Goal: Task Accomplishment & Management: Manage account settings

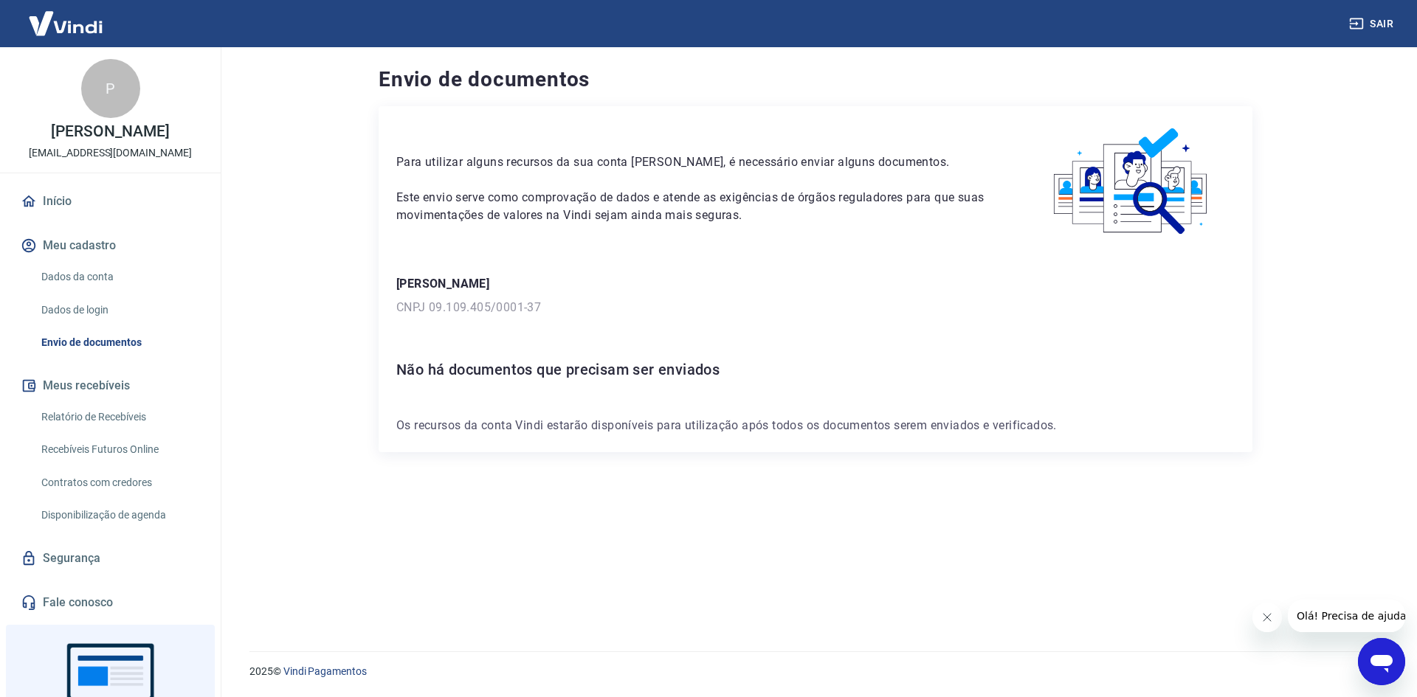
click at [137, 336] on link "Envio de documentos" at bounding box center [118, 343] width 167 height 30
click at [487, 288] on p "[PERSON_NAME]" at bounding box center [815, 284] width 838 height 18
click at [506, 366] on h6 "Não há documentos que precisam ser enviados" at bounding box center [815, 370] width 838 height 24
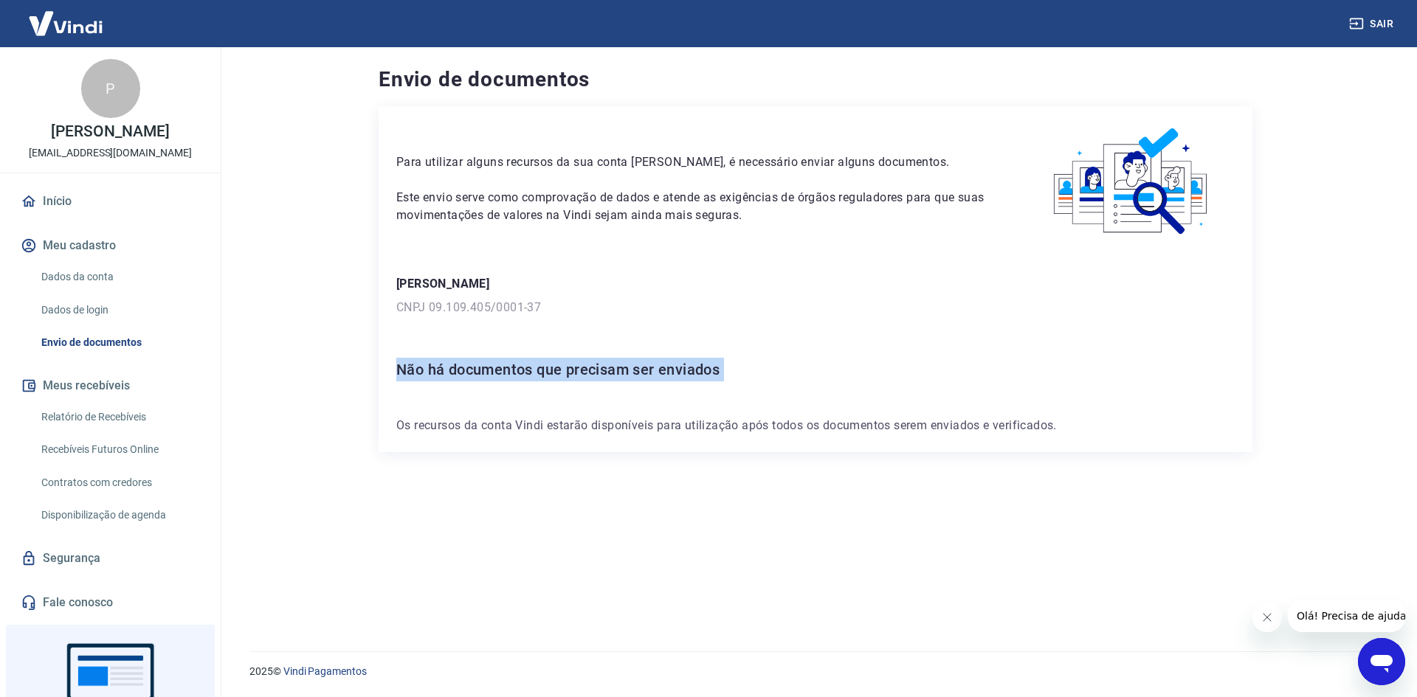
click at [83, 241] on button "Meu cadastro" at bounding box center [110, 245] width 185 height 32
click at [77, 273] on link "Dados da conta" at bounding box center [118, 277] width 167 height 30
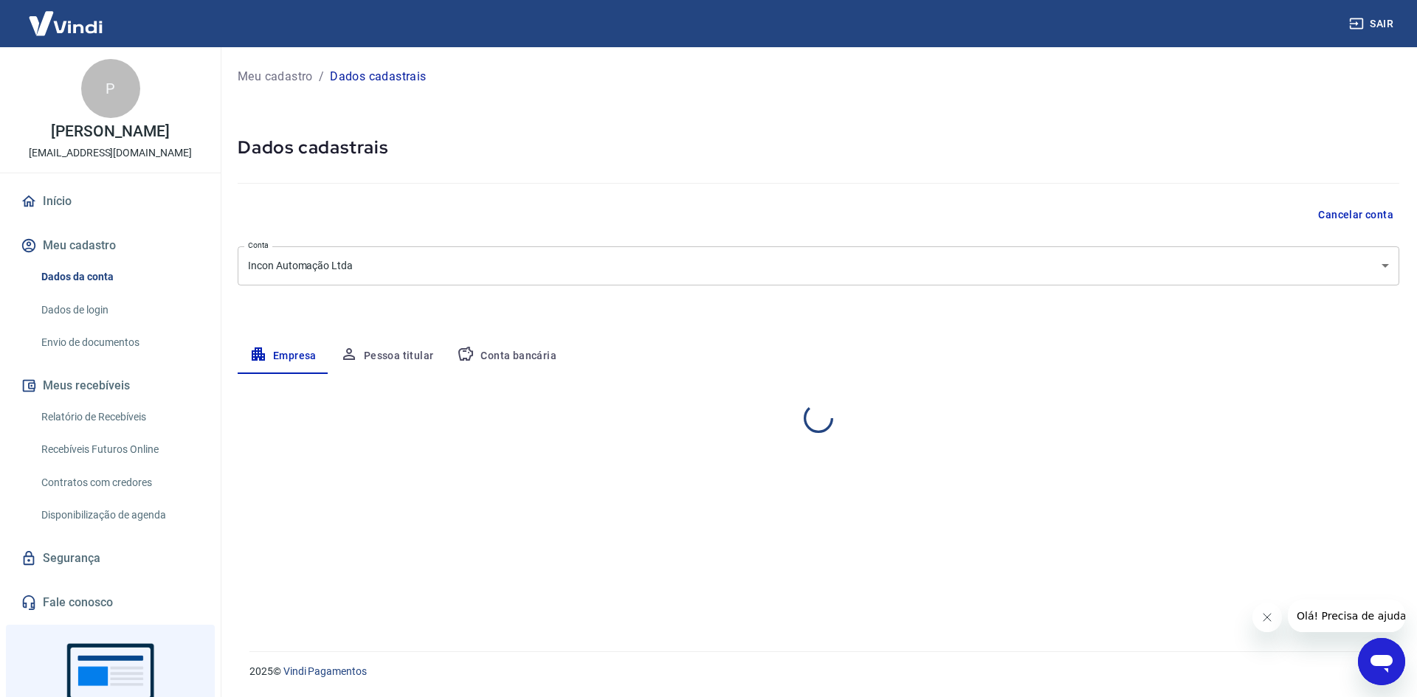
select select "SP"
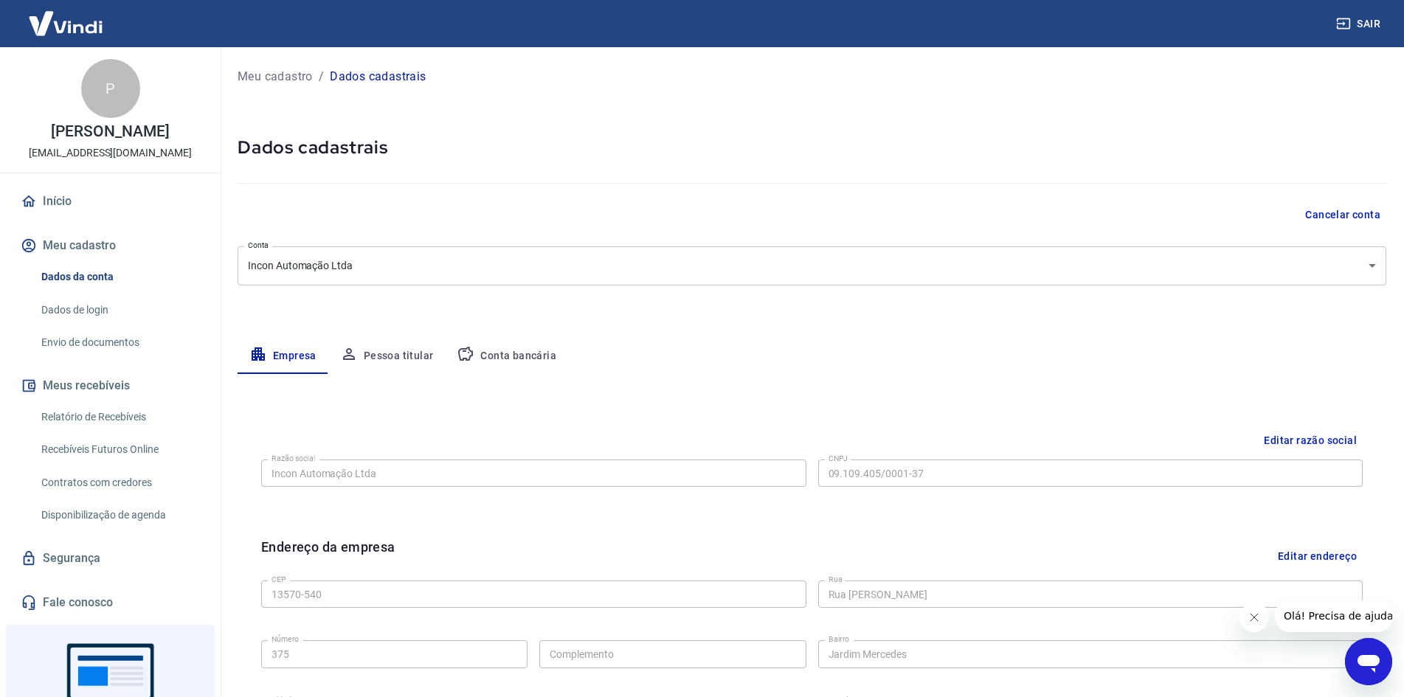
click at [404, 353] on button "Pessoa titular" at bounding box center [386, 356] width 117 height 35
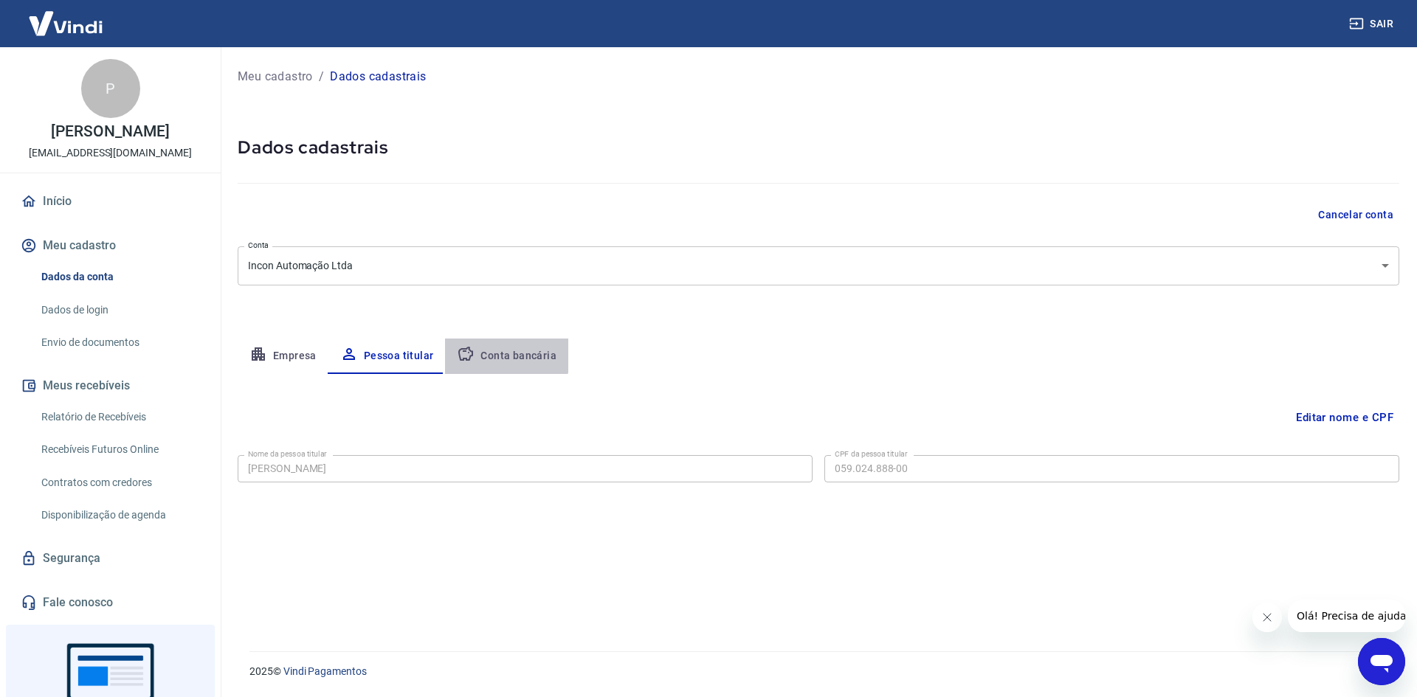
click at [503, 349] on button "Conta bancária" at bounding box center [506, 356] width 123 height 35
select select "1"
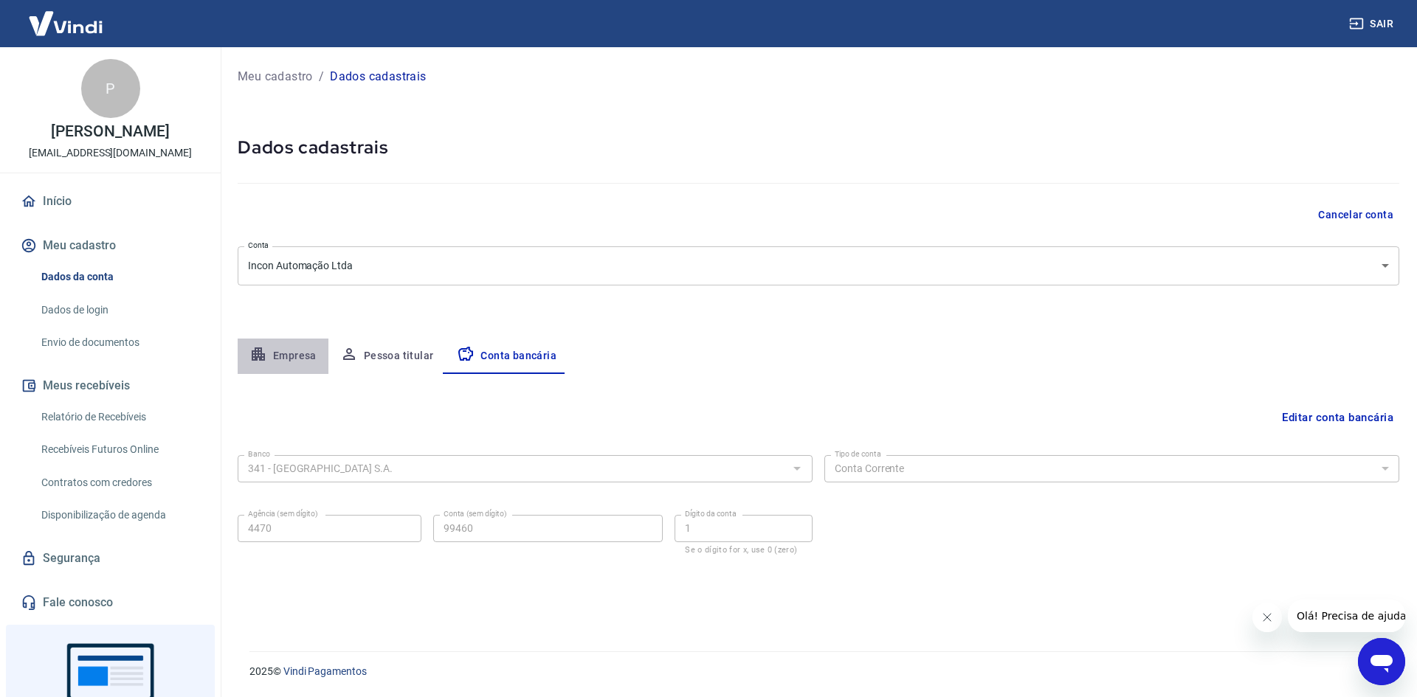
click at [274, 348] on button "Empresa" at bounding box center [283, 356] width 91 height 35
select select "SP"
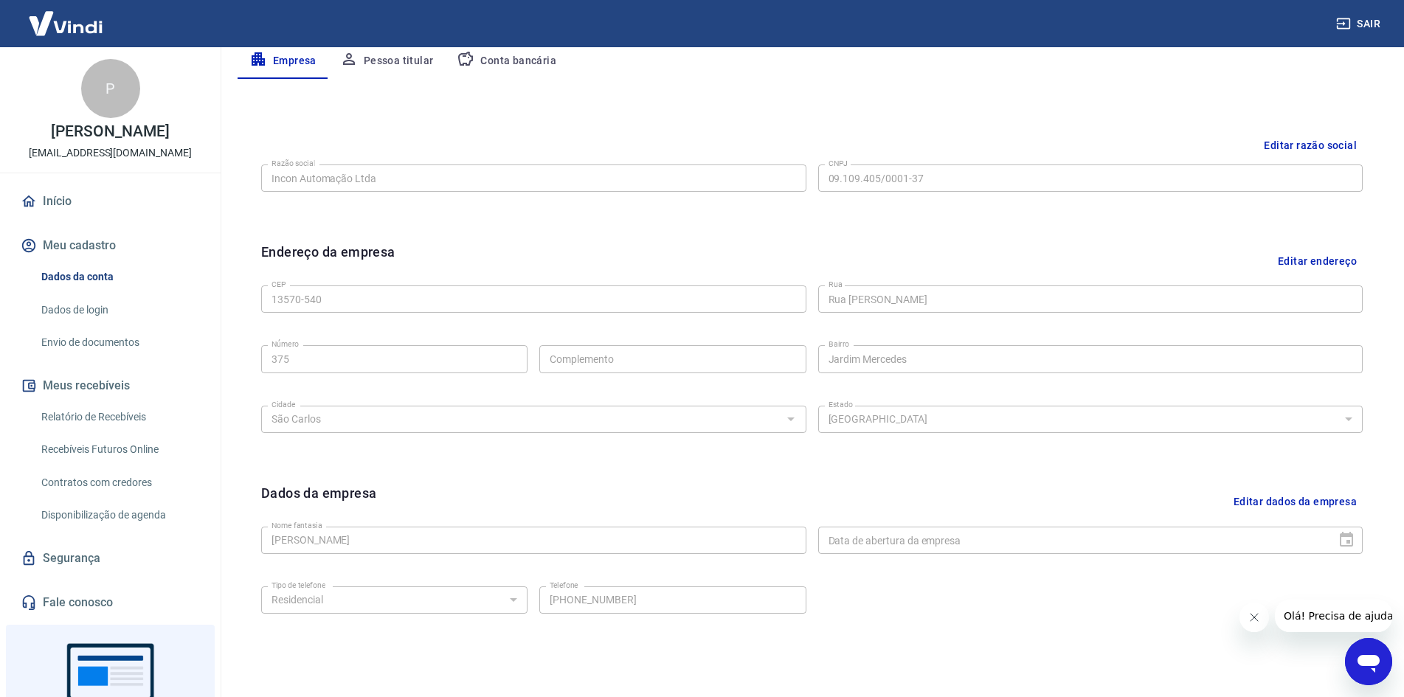
click at [58, 200] on link "Início" at bounding box center [110, 201] width 185 height 32
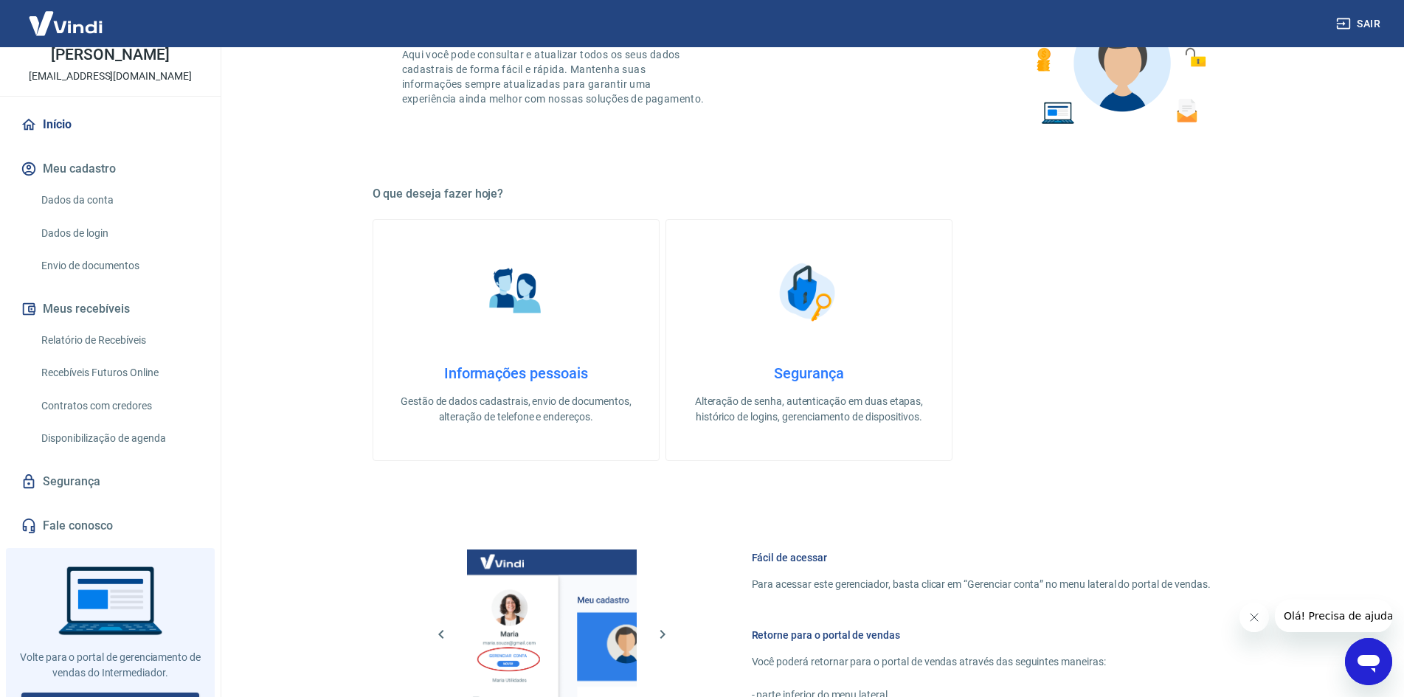
scroll to position [100, 0]
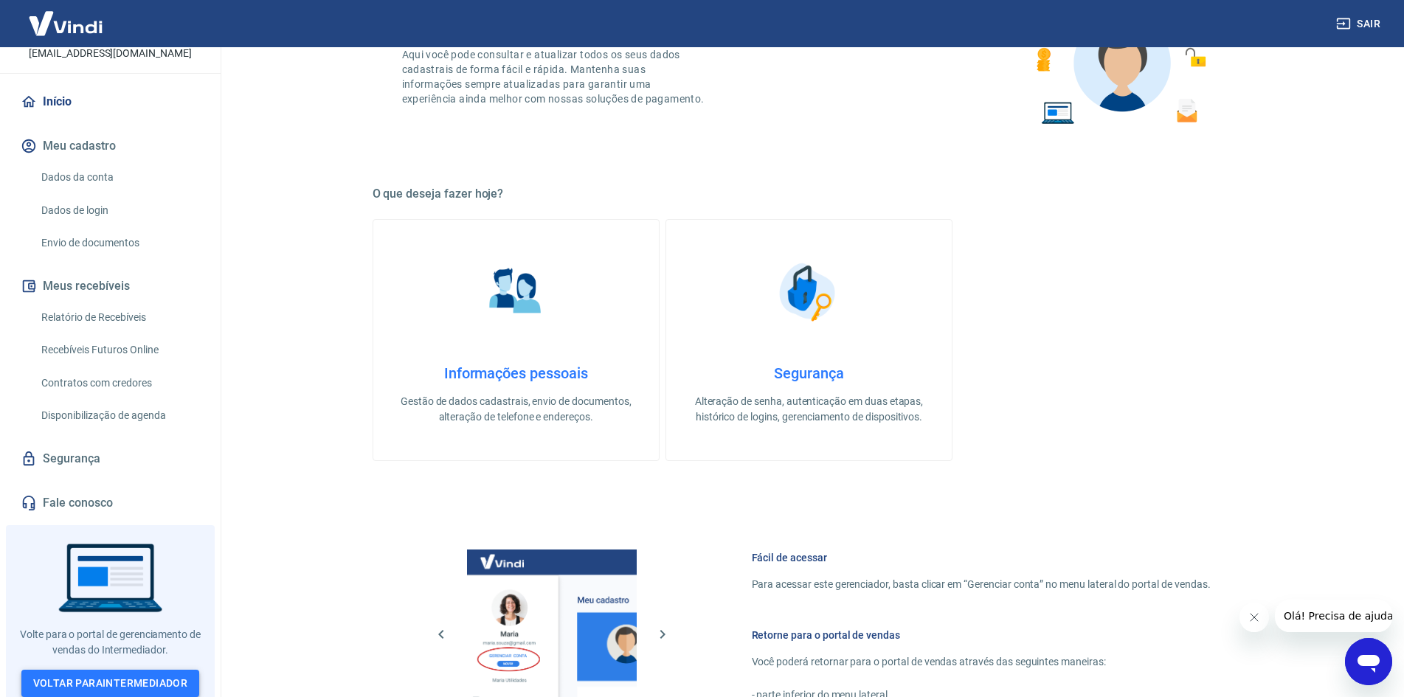
click at [86, 676] on link "Voltar para Intermediador" at bounding box center [110, 683] width 179 height 27
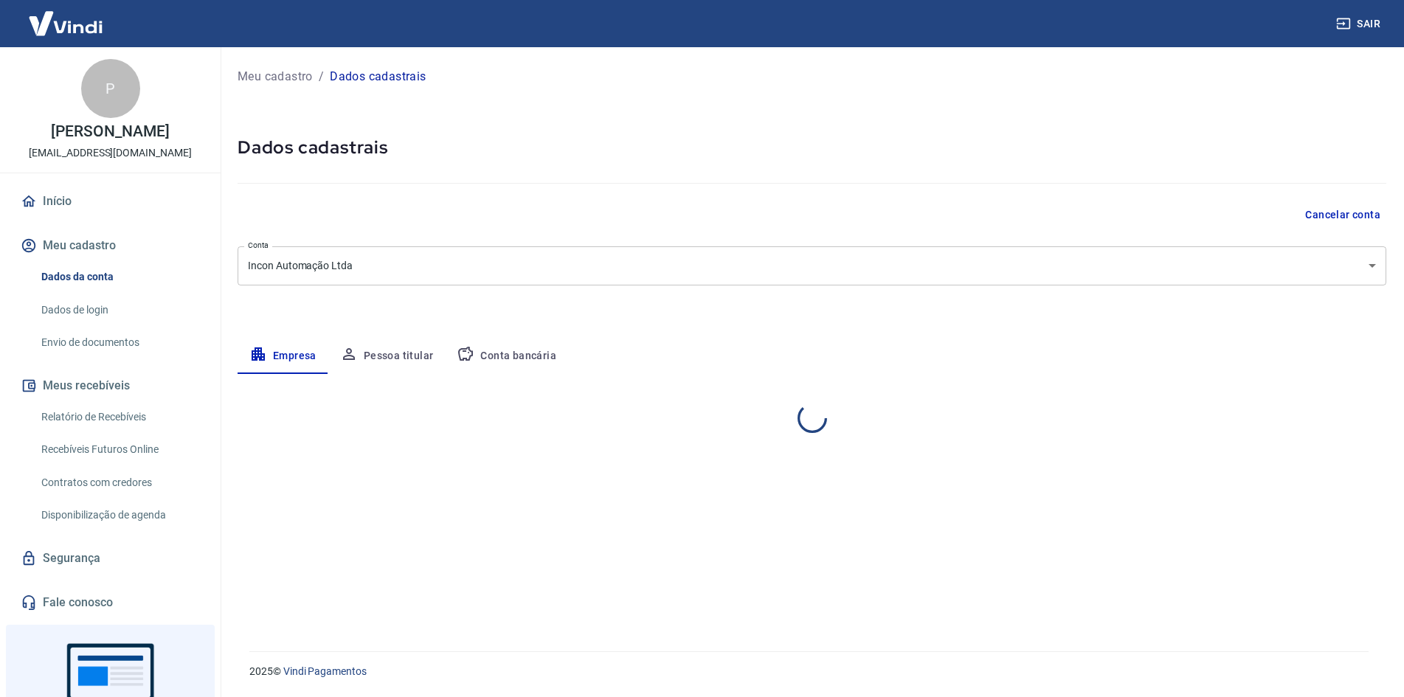
select select "SP"
